Goal: Information Seeking & Learning: Stay updated

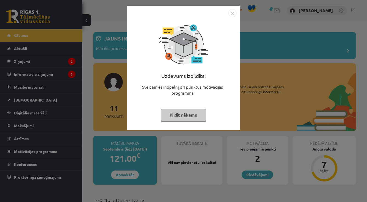
click at [230, 12] on img "Close" at bounding box center [232, 13] width 8 height 8
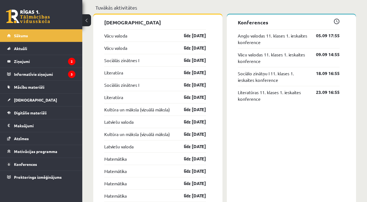
scroll to position [520, 0]
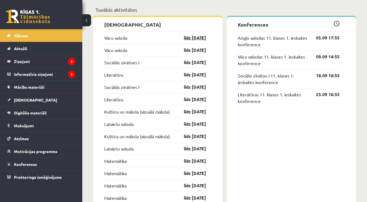
click at [194, 37] on link "līdz 15.09.25" at bounding box center [190, 38] width 32 height 7
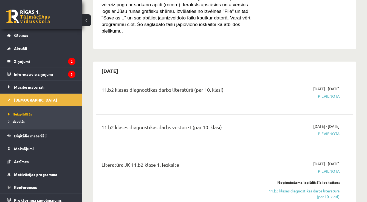
scroll to position [222, 0]
click at [31, 137] on span "Digitālie materiāli" at bounding box center [30, 135] width 33 height 5
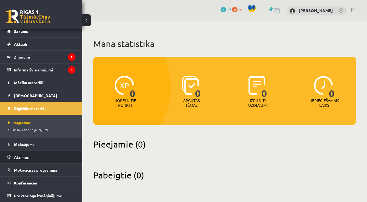
click at [58, 151] on link "Atzīmes" at bounding box center [41, 157] width 68 height 13
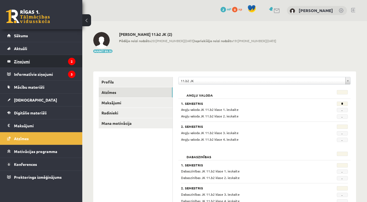
click at [52, 61] on legend "Ziņojumi 2" at bounding box center [44, 61] width 61 height 13
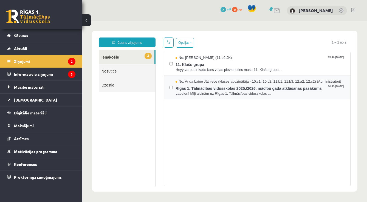
click at [213, 84] on span "No: Anda Laine Jātniece (klases audzinātāja - 10.c1, 10.c2, 11.b1, 11.b3, 12.a2…" at bounding box center [257, 81] width 165 height 5
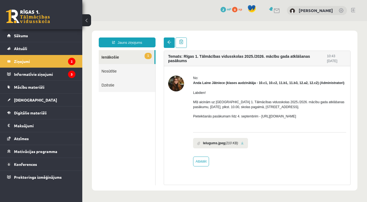
click at [172, 42] on link at bounding box center [169, 43] width 11 height 10
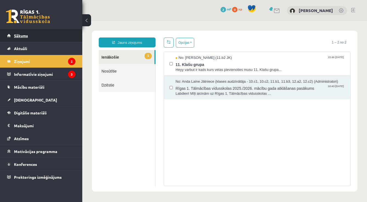
click at [60, 37] on link "Sākums" at bounding box center [41, 35] width 68 height 13
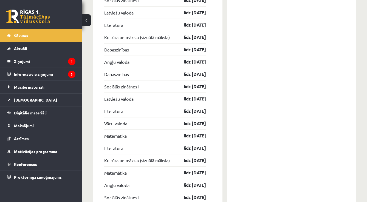
scroll to position [1187, 0]
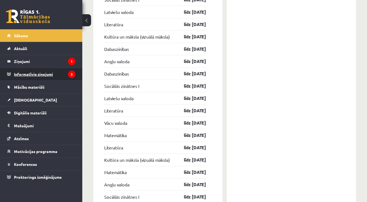
click at [18, 75] on legend "Informatīvie ziņojumi 3" at bounding box center [44, 74] width 61 height 13
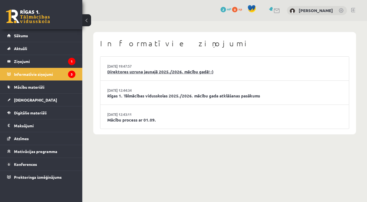
click at [115, 73] on link "Direktores uzruna jaunajā 2025./2026. mācību gadā! :)" at bounding box center [224, 72] width 234 height 6
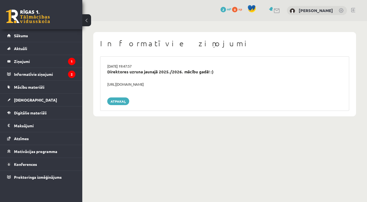
click at [119, 86] on div "29.08.2025 19:47:57 Direktores uzruna jaunajā 2025./2026. mācību gadā! :) https…" at bounding box center [224, 83] width 249 height 55
click at [133, 83] on div "https://youtube.com/shorts/lM8RsWyzCn4" at bounding box center [224, 84] width 243 height 5
click at [126, 98] on link "Atpakaļ" at bounding box center [118, 102] width 22 height 8
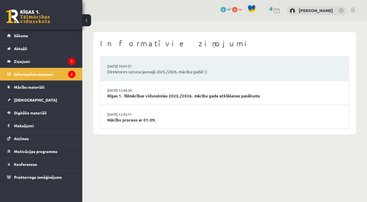
click at [117, 122] on li "[DATE] 12:43:11 Mācību process ar 01.09." at bounding box center [224, 117] width 248 height 24
click at [125, 119] on link "Mācību process ar 01.09." at bounding box center [224, 120] width 234 height 6
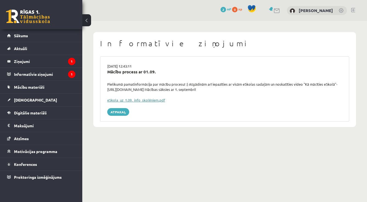
click at [146, 100] on link "eSkola_uz_1.09._info_skolēniem.pdf" at bounding box center [136, 100] width 58 height 5
click at [64, 31] on link "Sākums" at bounding box center [41, 35] width 68 height 13
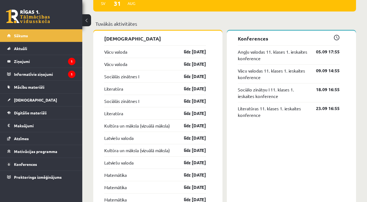
scroll to position [512, 0]
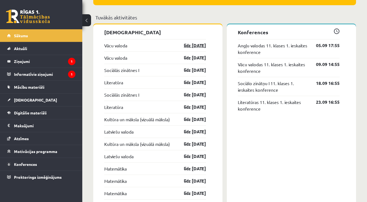
click at [192, 48] on link "līdz 15.09.25" at bounding box center [190, 45] width 32 height 7
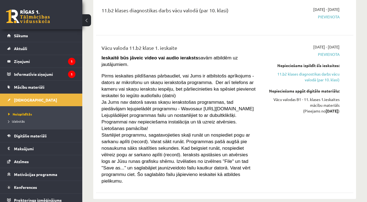
scroll to position [72, 0]
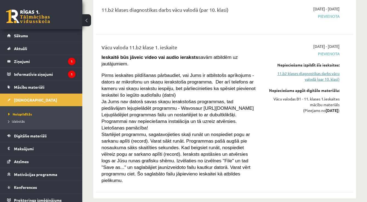
click at [317, 76] on link "11.b2 klases diagnostikas darbs vācu valodā (par 10. klasi)" at bounding box center [302, 77] width 74 height 12
click at [331, 75] on link "11.b2 klases diagnostikas darbs vācu valodā (par 10. klasi)" at bounding box center [302, 76] width 74 height 12
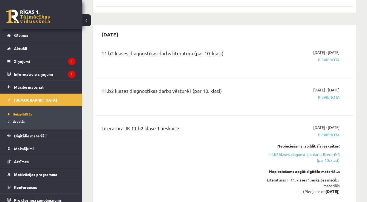
scroll to position [259, 0]
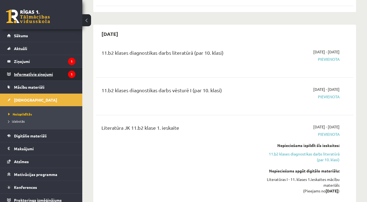
click at [15, 78] on legend "Informatīvie ziņojumi 1" at bounding box center [44, 74] width 61 height 13
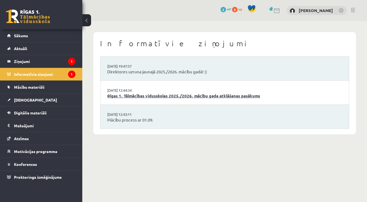
click at [130, 95] on link "Rīgas 1. Tālmācības vidusskolas 2025./2026. mācību gada atklāšanas pasākums" at bounding box center [224, 96] width 234 height 6
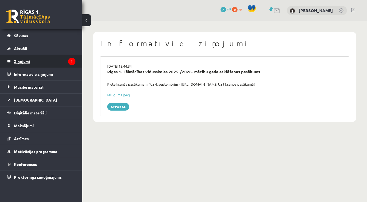
click at [53, 61] on legend "Ziņojumi 1" at bounding box center [44, 61] width 61 height 13
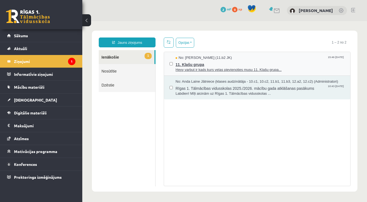
click at [226, 71] on span "Heyy varbut ir kads kurs velas pievienoties musu 11. Klašu grupa..." at bounding box center [259, 69] width 169 height 5
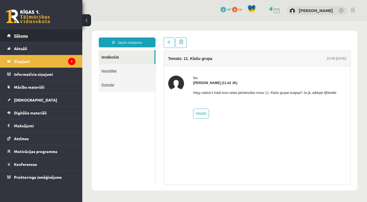
click at [42, 37] on link "Sākums" at bounding box center [41, 35] width 68 height 13
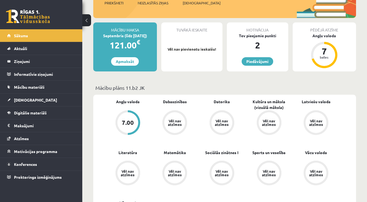
scroll to position [70, 0]
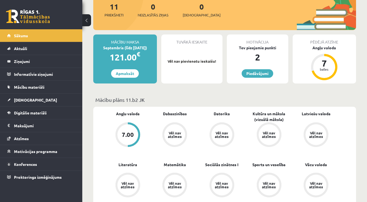
click at [121, 132] on div "7.00" at bounding box center [127, 134] width 21 height 21
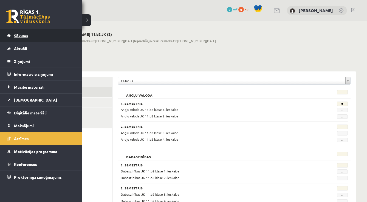
click at [23, 36] on span "Sākums" at bounding box center [21, 35] width 14 height 5
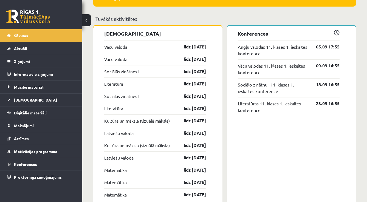
scroll to position [480, 0]
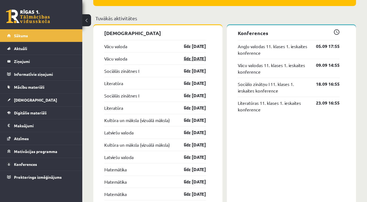
click at [192, 62] on link "līdz [DATE]" at bounding box center [190, 58] width 32 height 7
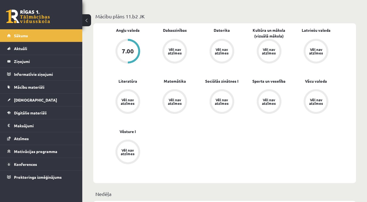
scroll to position [155, 0]
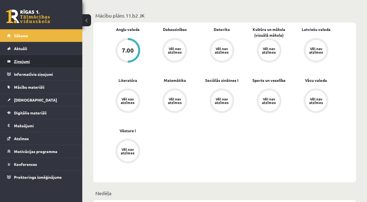
click at [35, 59] on legend "Ziņojumi 0" at bounding box center [44, 61] width 61 height 13
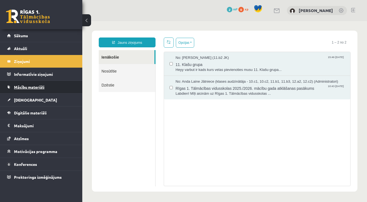
click at [33, 88] on span "Mācību materiāli" at bounding box center [29, 87] width 30 height 5
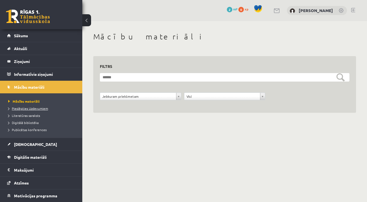
click at [43, 107] on span "Pieslēgties Uzdevumiem" at bounding box center [28, 108] width 40 height 4
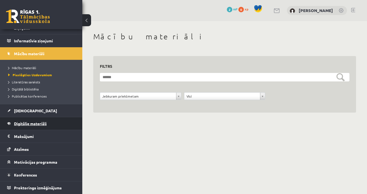
scroll to position [33, 0]
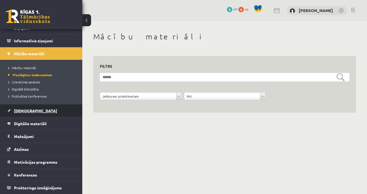
click at [37, 111] on link "[DEMOGRAPHIC_DATA]" at bounding box center [41, 111] width 68 height 13
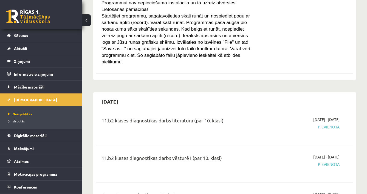
scroll to position [189, 0]
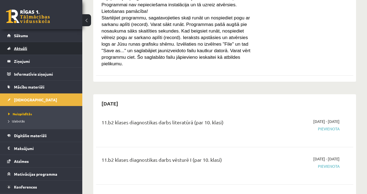
click at [36, 47] on link "Aktuāli" at bounding box center [41, 48] width 68 height 13
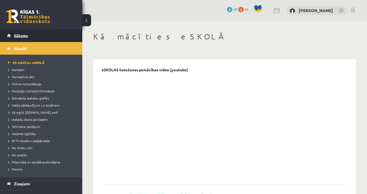
click at [48, 36] on link "Sākums" at bounding box center [41, 35] width 68 height 13
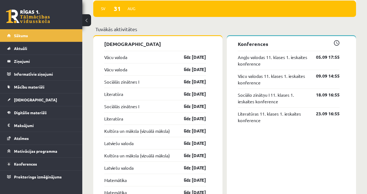
scroll to position [470, 0]
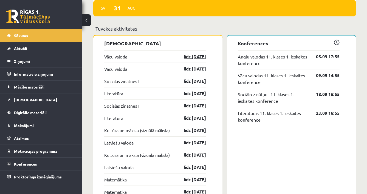
click at [201, 59] on link "līdz [DATE]" at bounding box center [190, 56] width 32 height 7
click at [197, 71] on link "līdz [DATE]" at bounding box center [190, 69] width 32 height 7
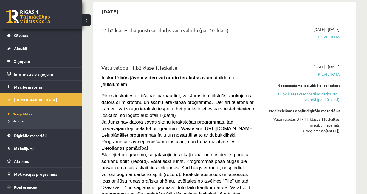
scroll to position [50, 0]
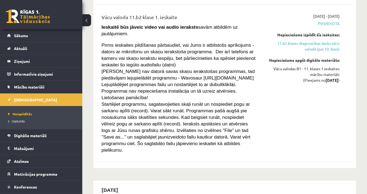
scroll to position [104, 0]
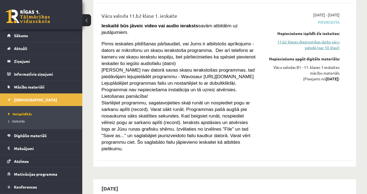
click at [301, 43] on link "11.b2 klases diagnostikas darbs vācu valodā (par 10. klasi)" at bounding box center [302, 45] width 74 height 12
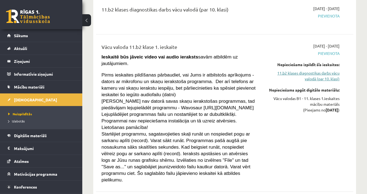
click at [323, 73] on link "11.b2 klases diagnostikas darbs vācu valodā (par 10. klasi)" at bounding box center [302, 76] width 74 height 12
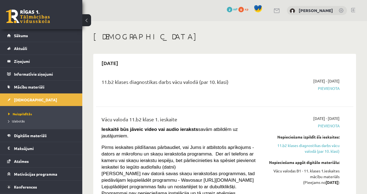
scroll to position [0, 0]
